Goal: Navigation & Orientation: Find specific page/section

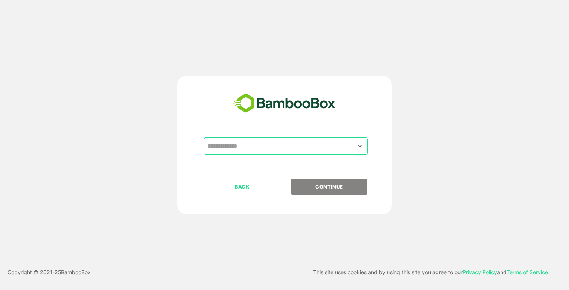
click at [256, 144] on input "text" at bounding box center [285, 146] width 161 height 14
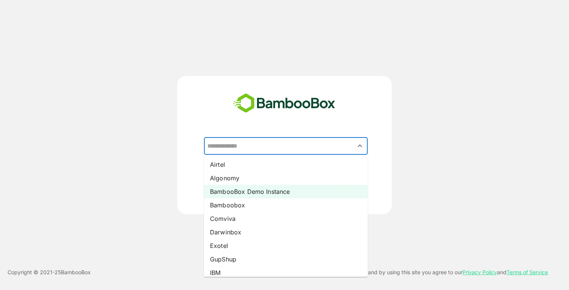
click at [244, 192] on li "BambooBox Demo Instance" at bounding box center [286, 192] width 164 height 14
type input "**********"
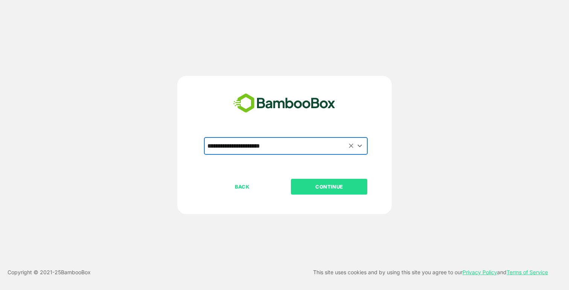
click at [322, 192] on button "CONTINUE" at bounding box center [329, 187] width 76 height 16
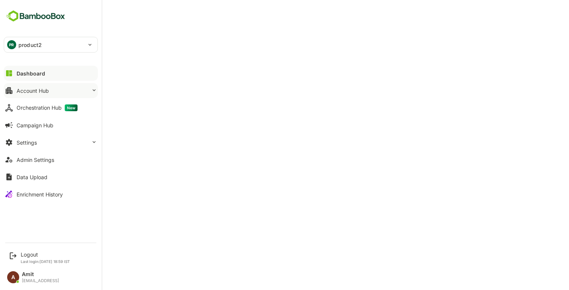
click at [33, 91] on div "Account Hub" at bounding box center [33, 91] width 32 height 6
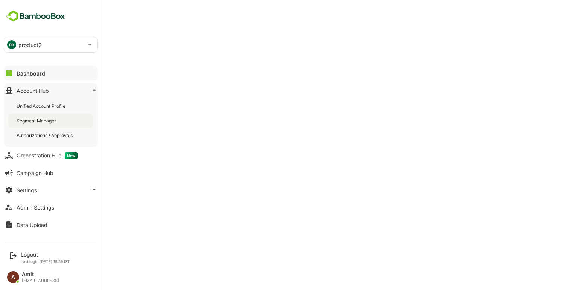
click at [30, 122] on div "Segment Manager" at bounding box center [37, 121] width 41 height 6
click at [19, 72] on div "Dashboard" at bounding box center [30, 73] width 27 height 6
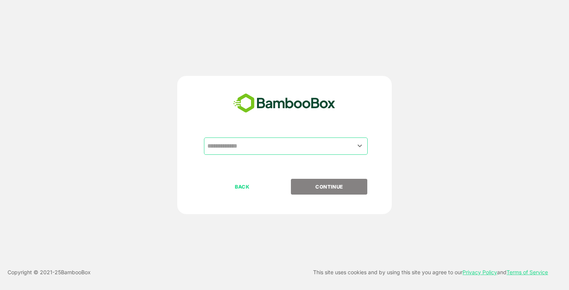
click at [281, 149] on input "text" at bounding box center [285, 146] width 161 height 14
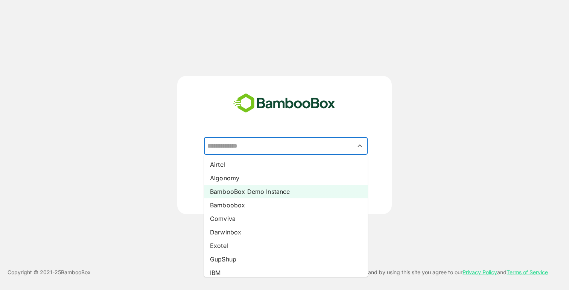
click at [265, 192] on li "BambooBox Demo Instance" at bounding box center [286, 192] width 164 height 14
type input "**********"
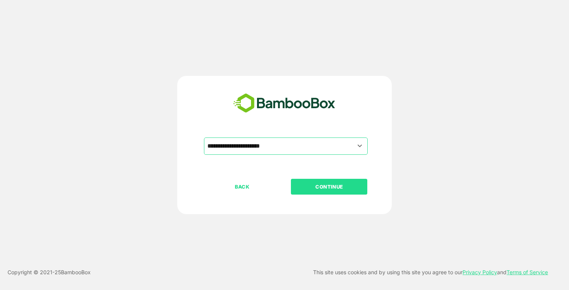
click at [324, 190] on p "CONTINUE" at bounding box center [329, 187] width 75 height 8
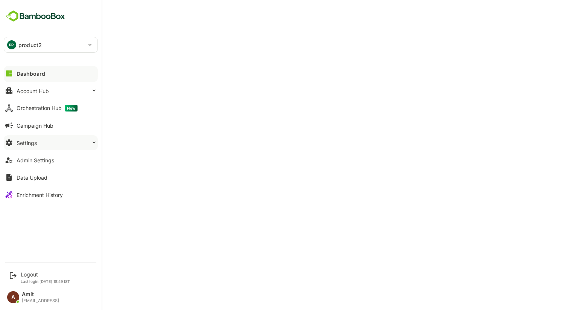
click at [38, 144] on button "Settings" at bounding box center [51, 142] width 94 height 15
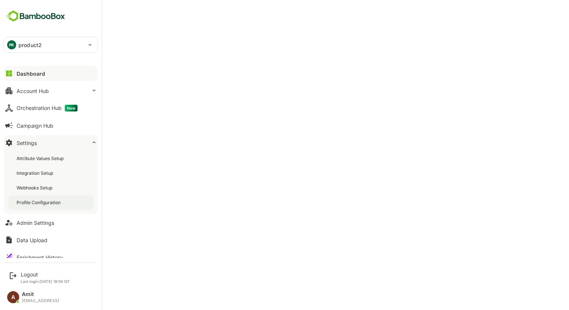
click at [32, 202] on div "Profile Configuration" at bounding box center [40, 202] width 46 height 6
click at [27, 76] on div "Dashboard" at bounding box center [30, 73] width 27 height 6
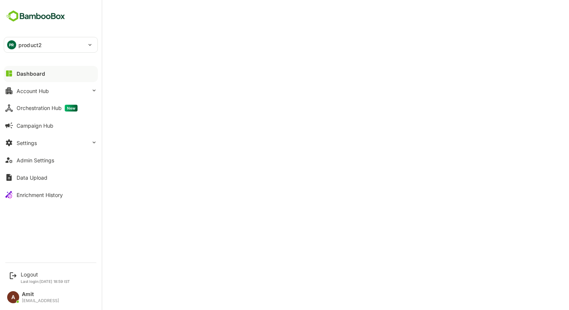
click at [36, 46] on p "product2" at bounding box center [29, 45] width 23 height 8
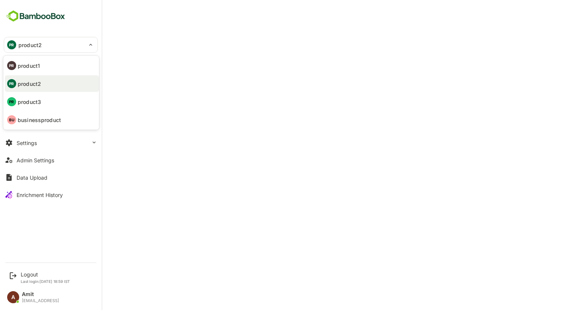
click at [34, 68] on p "product1" at bounding box center [29, 66] width 22 height 8
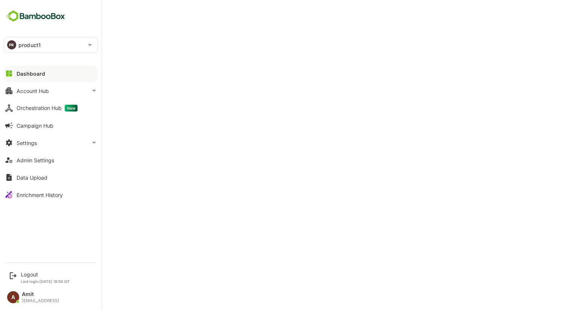
click at [20, 43] on p "product1" at bounding box center [29, 45] width 22 height 8
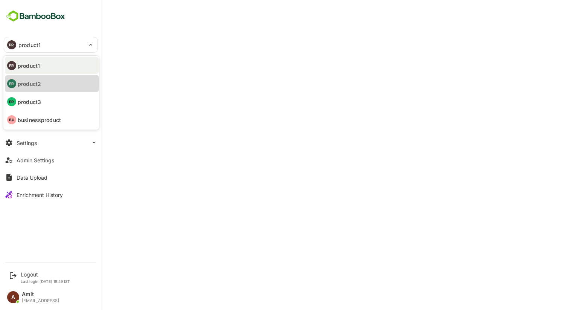
click at [30, 80] on p "product2" at bounding box center [29, 84] width 23 height 8
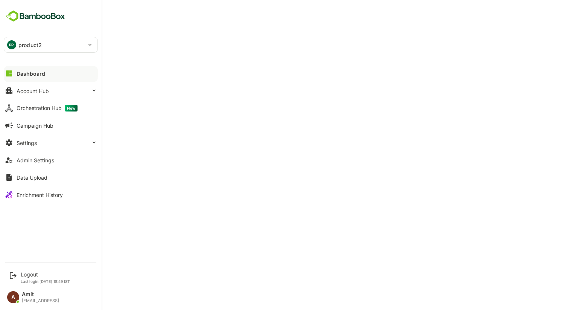
click at [27, 43] on p "product2" at bounding box center [29, 45] width 23 height 8
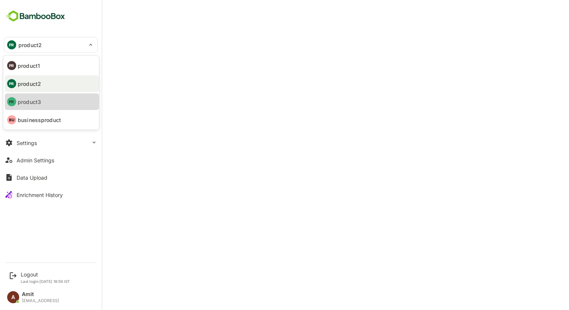
click at [38, 103] on p "product3" at bounding box center [29, 102] width 23 height 8
type input "********"
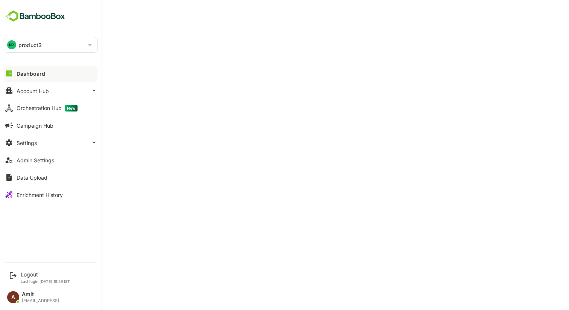
click at [15, 43] on div "PR" at bounding box center [11, 44] width 9 height 9
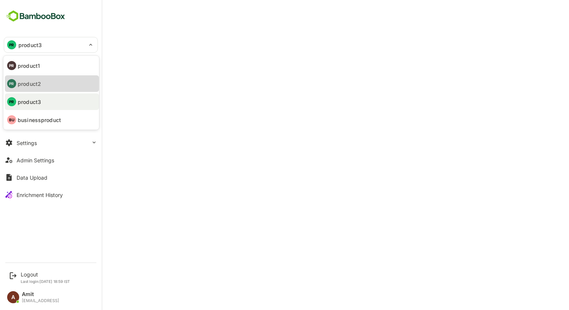
click at [39, 87] on p "product2" at bounding box center [29, 84] width 23 height 8
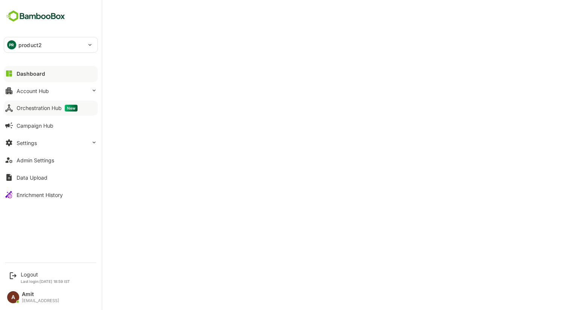
click at [26, 109] on div "Orchestration Hub New" at bounding box center [47, 108] width 61 height 7
